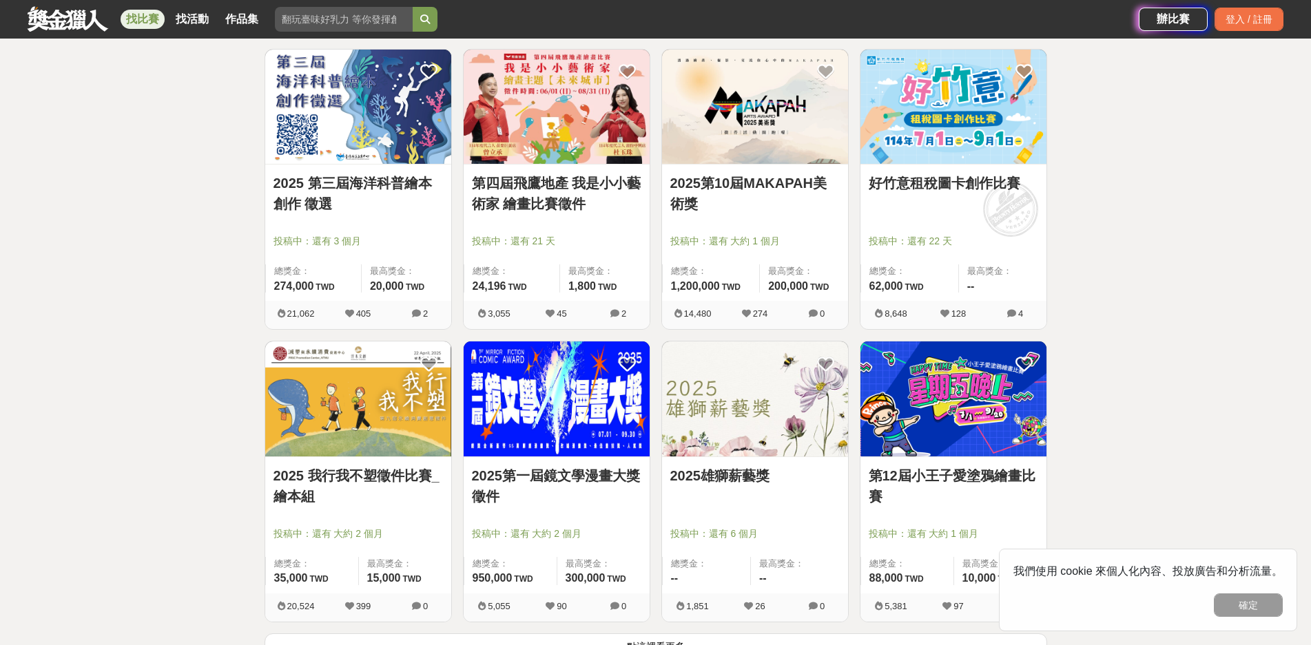
scroll to position [1447, 0]
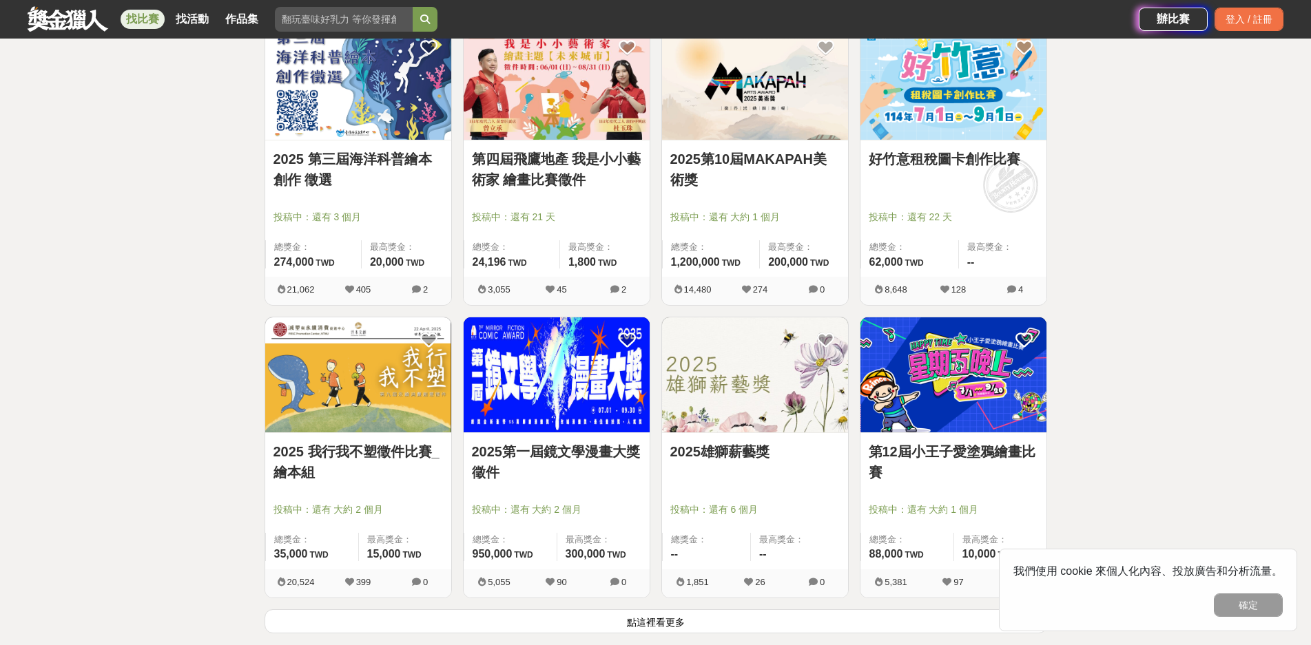
click at [743, 386] on img at bounding box center [755, 375] width 186 height 115
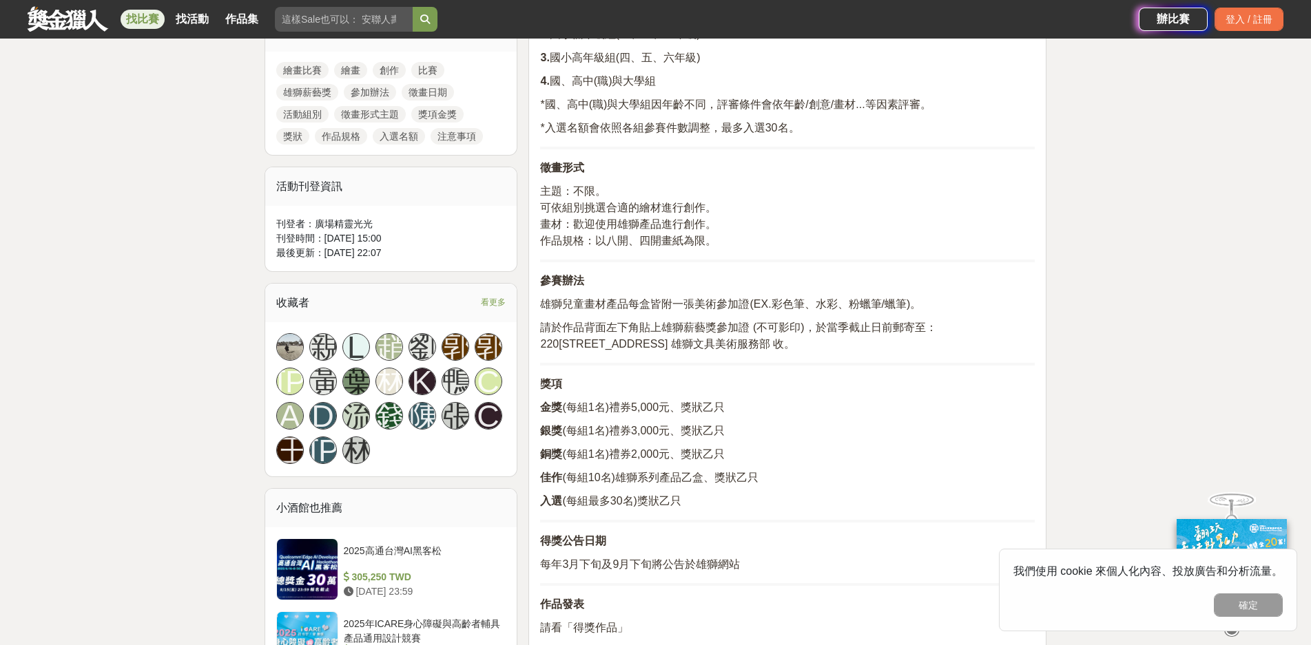
scroll to position [896, 0]
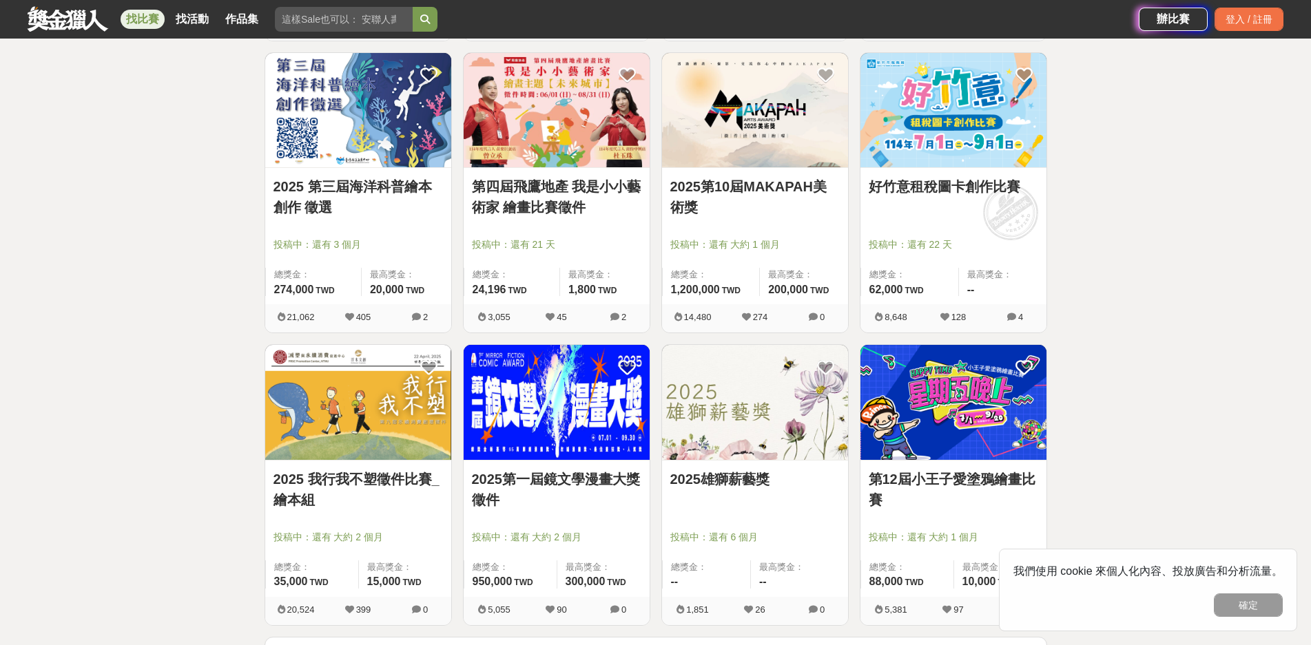
scroll to position [1309, 0]
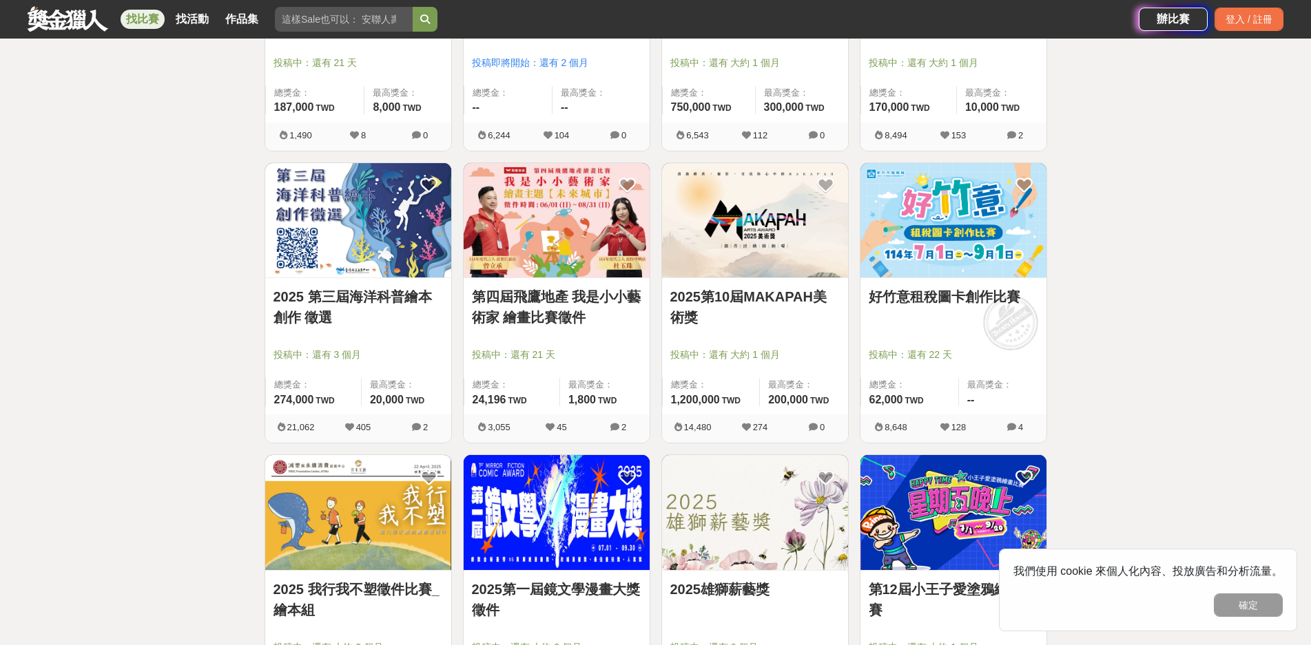
click at [537, 245] on img at bounding box center [557, 220] width 186 height 115
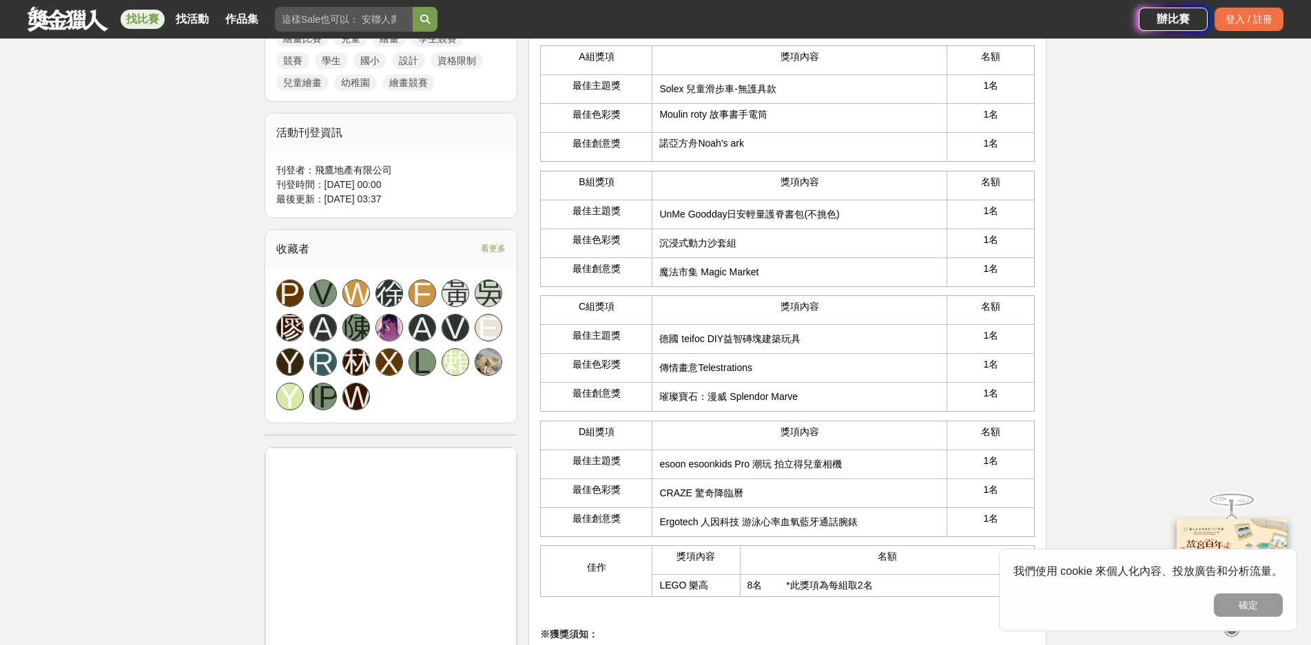
scroll to position [689, 0]
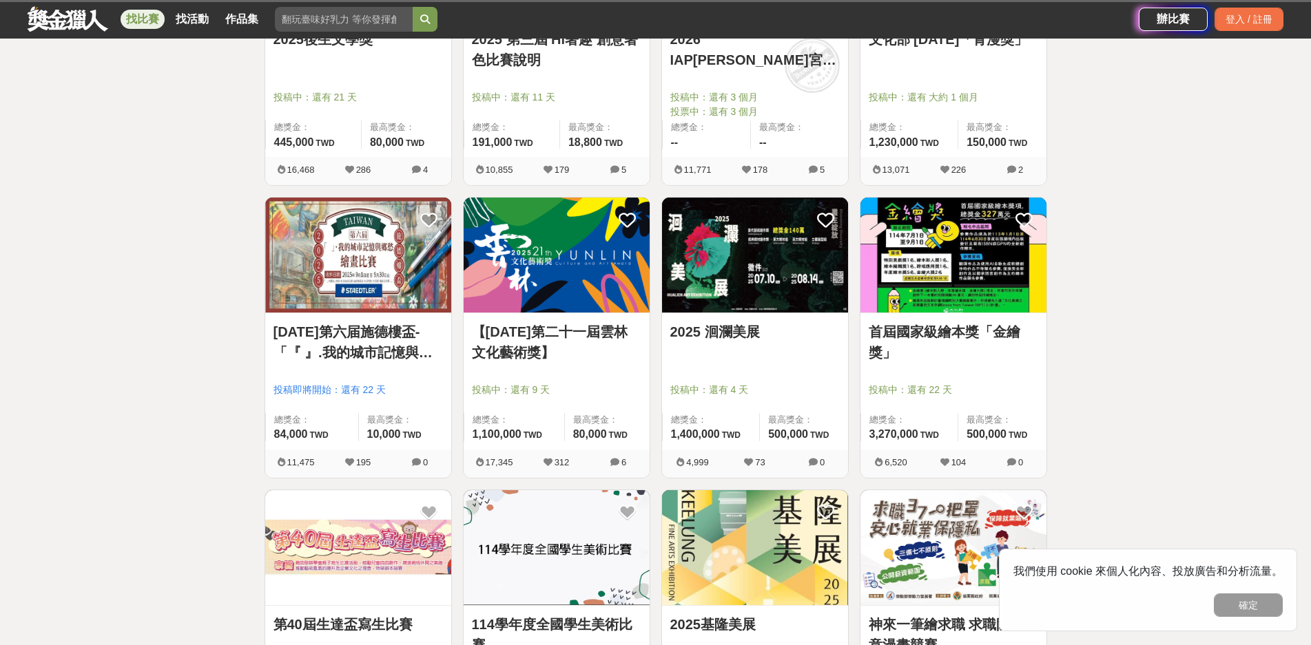
scroll to position [1309, 0]
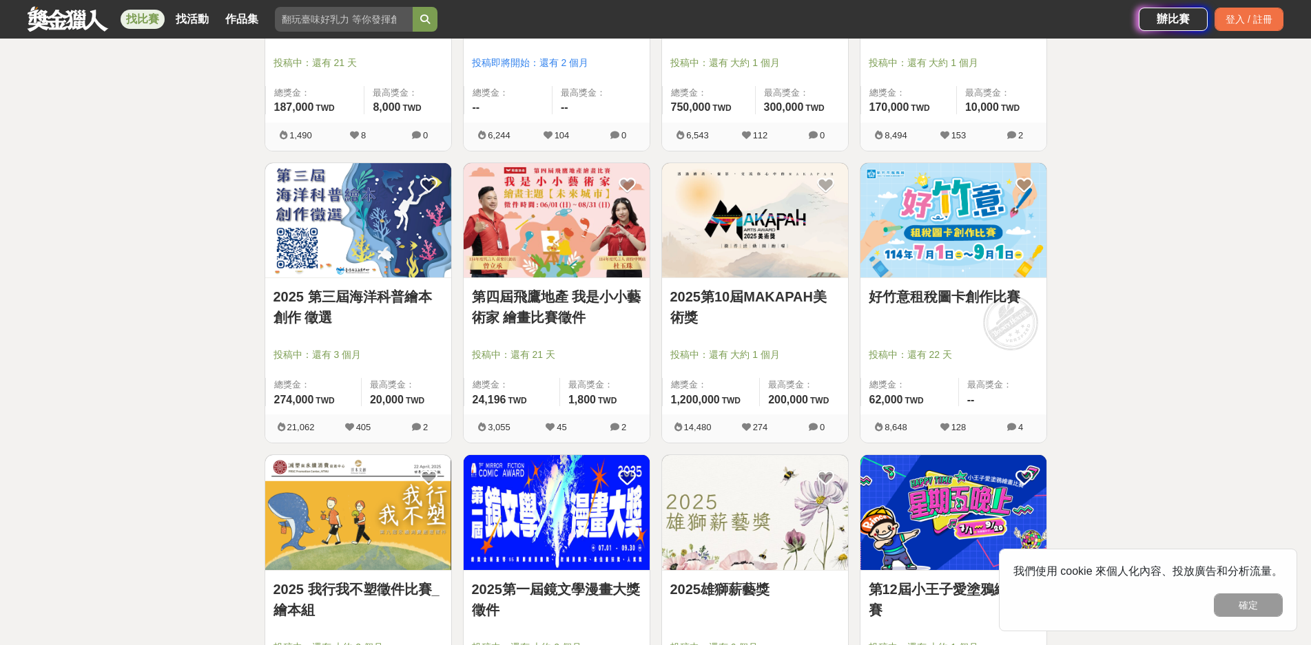
click at [375, 249] on img at bounding box center [358, 220] width 186 height 115
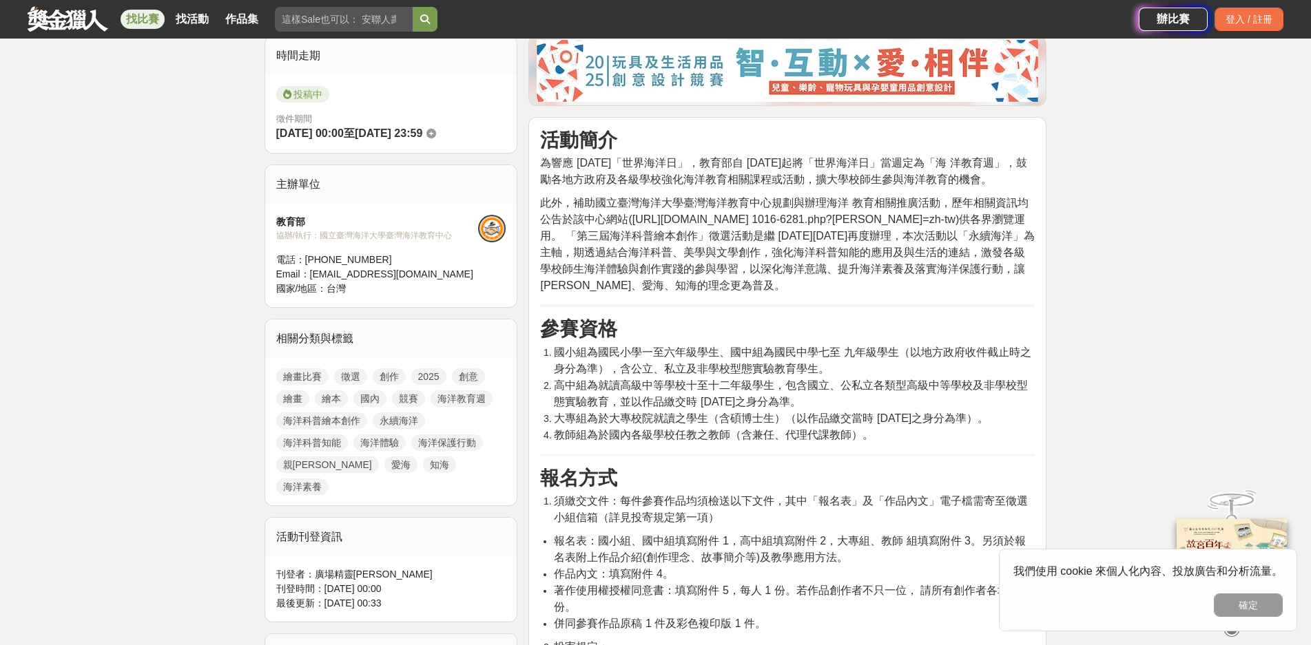
scroll to position [344, 0]
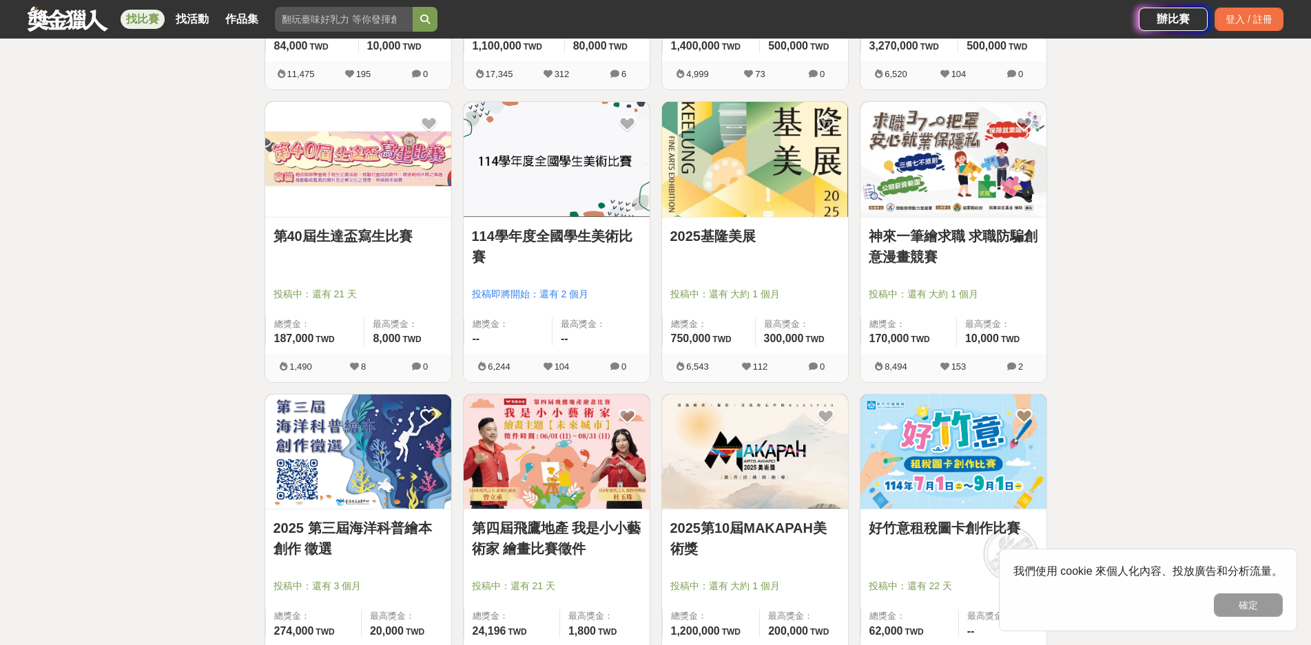
scroll to position [1033, 0]
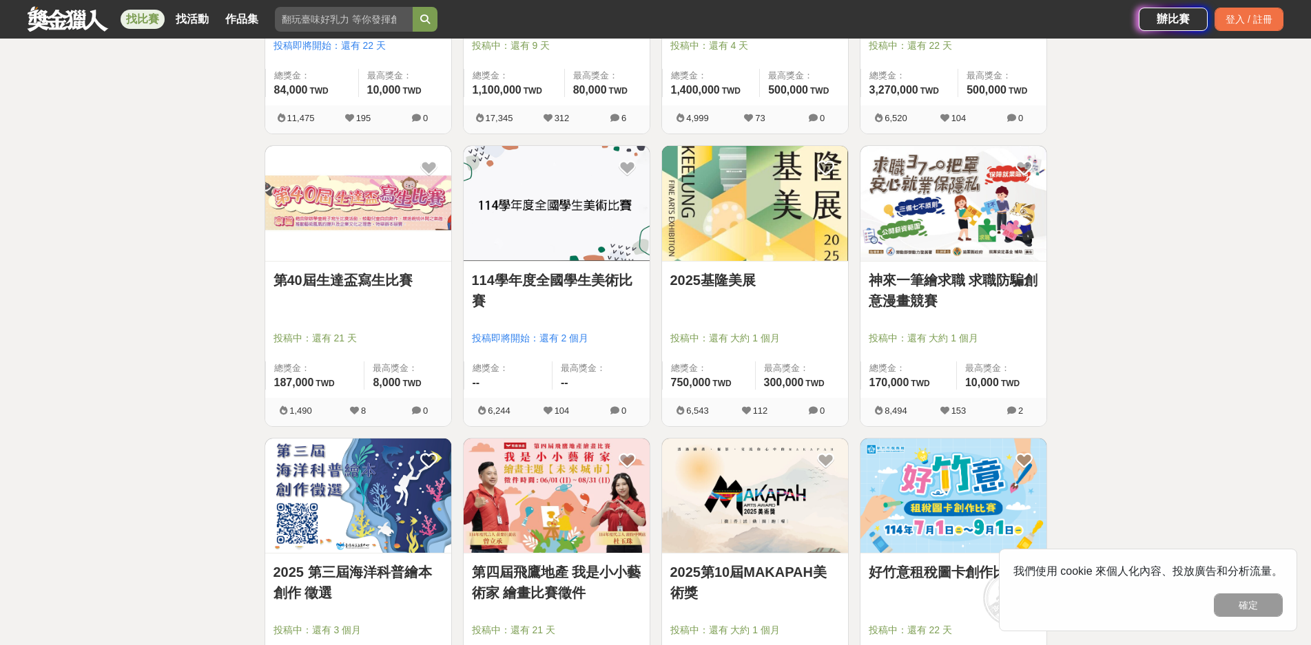
click at [732, 210] on img at bounding box center [755, 203] width 186 height 115
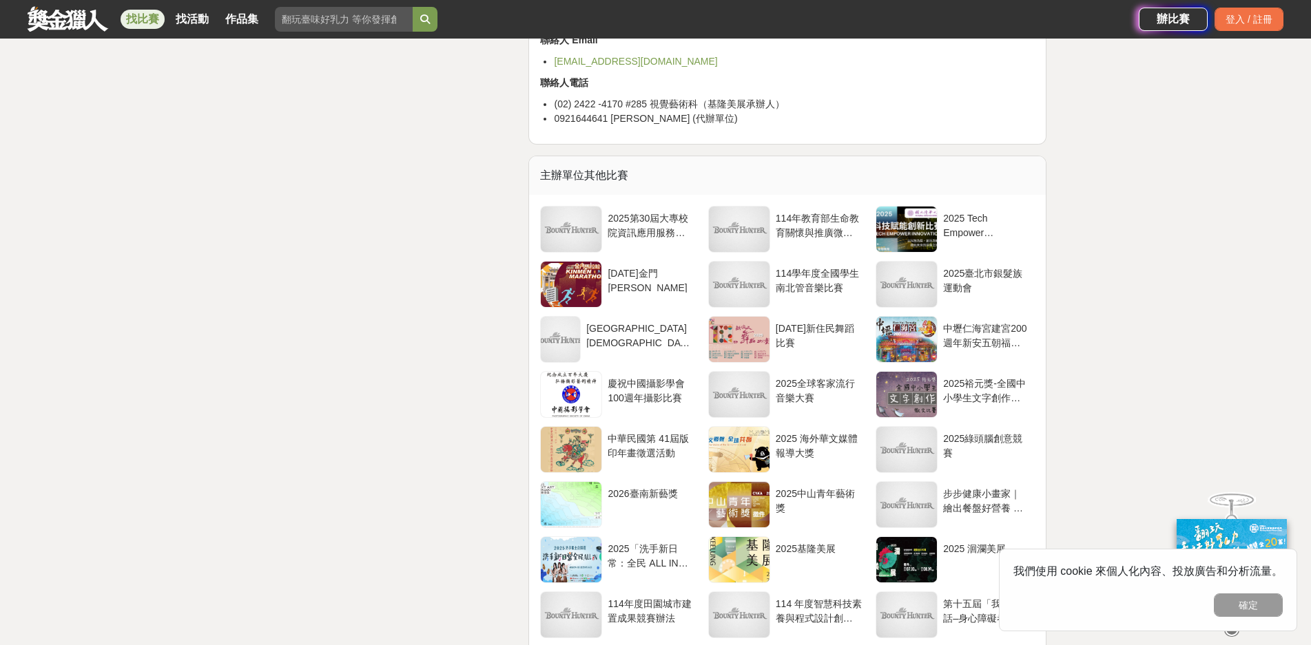
scroll to position [2824, 0]
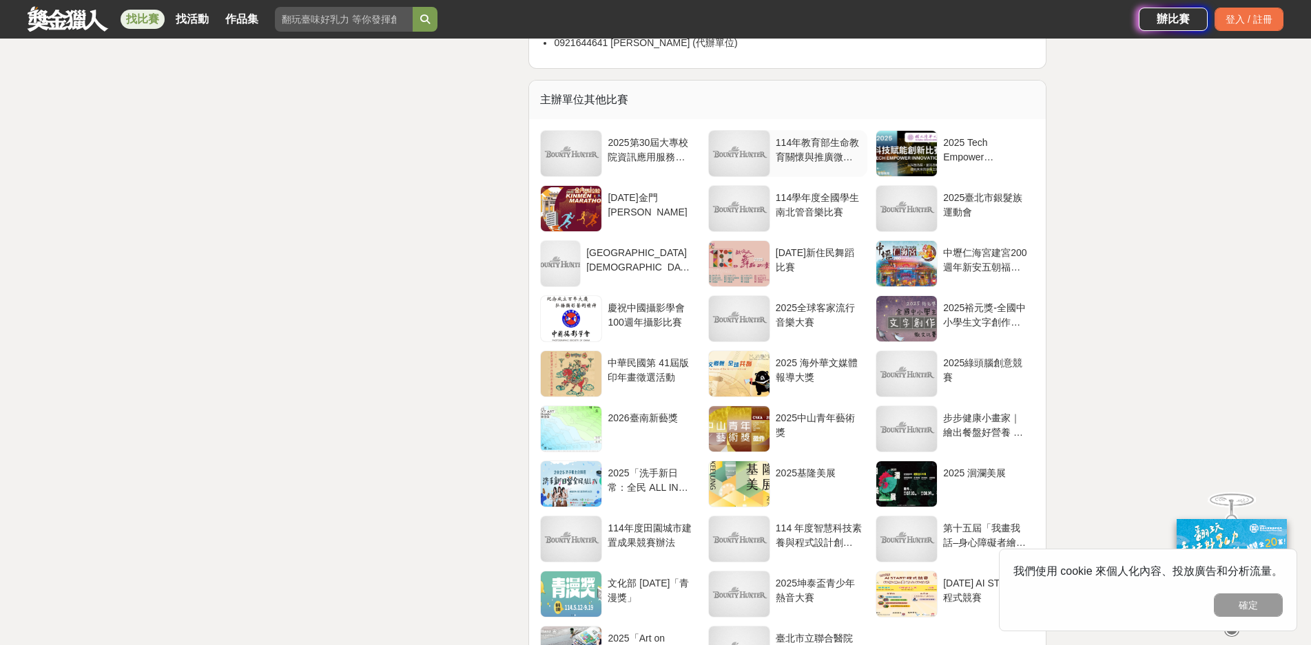
click at [724, 176] on div at bounding box center [739, 153] width 61 height 45
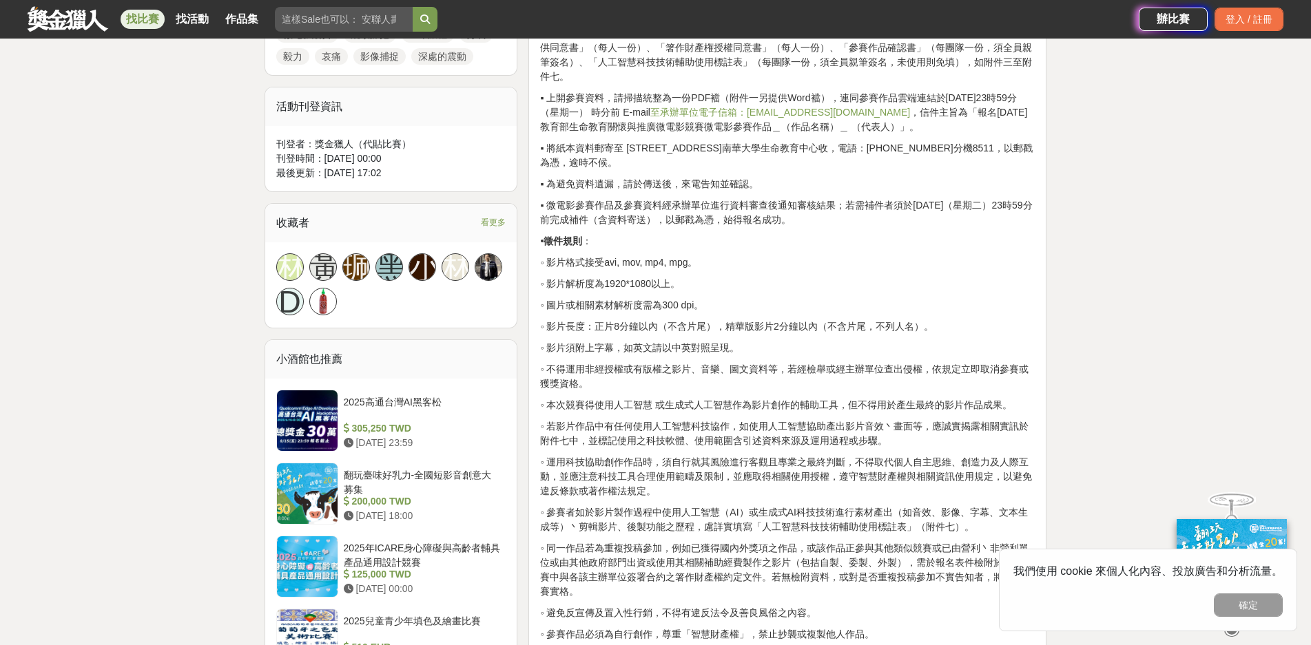
scroll to position [827, 0]
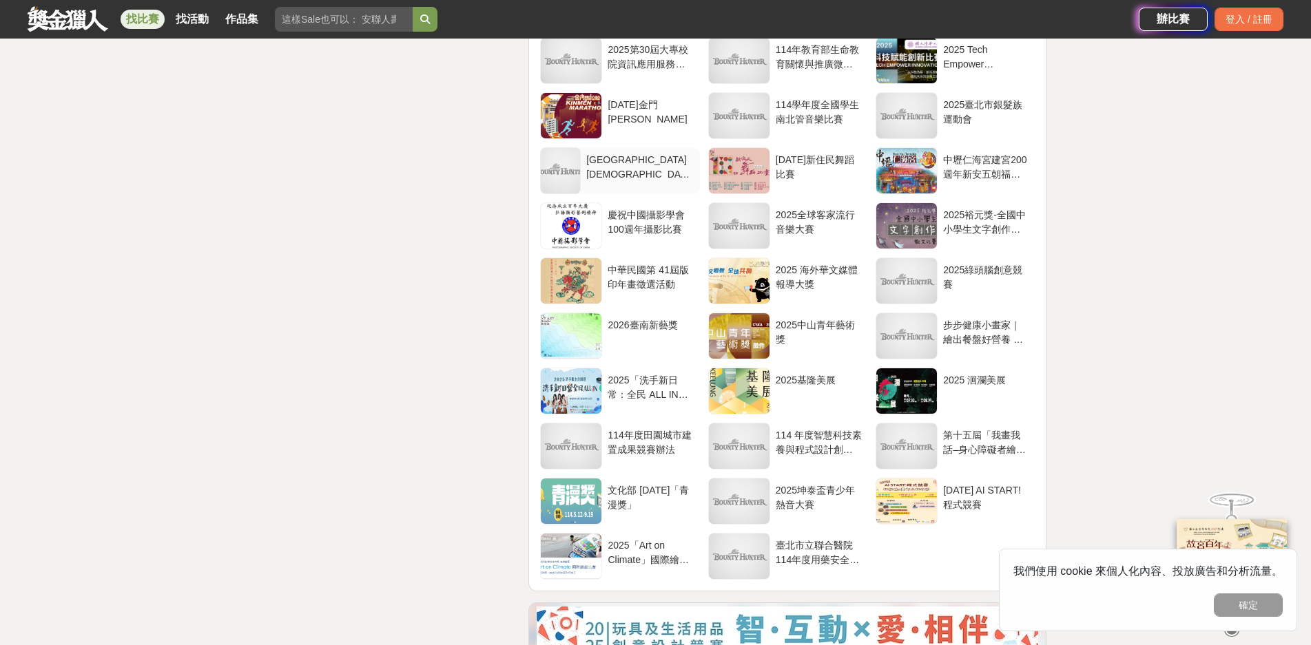
scroll to position [2893, 0]
